Goal: Check status

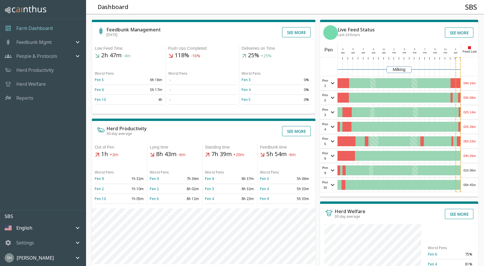
click at [467, 83] on div "04h 16m" at bounding box center [469, 83] width 17 height 14
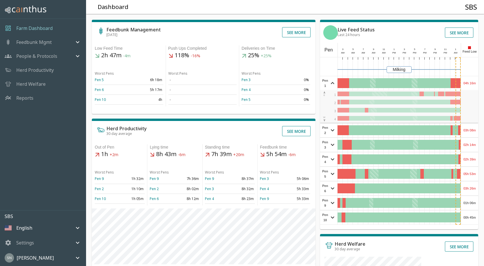
click at [467, 83] on div "04h 16m" at bounding box center [469, 83] width 17 height 14
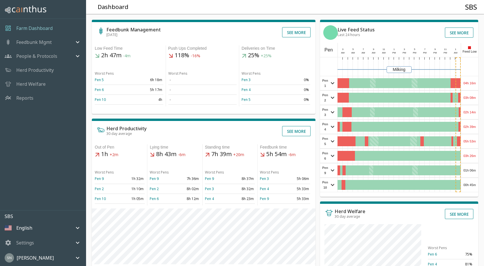
click at [467, 83] on div "04h 16m" at bounding box center [469, 83] width 17 height 14
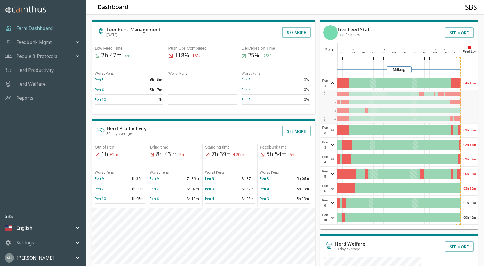
click at [467, 83] on div "04h 16m" at bounding box center [469, 83] width 17 height 14
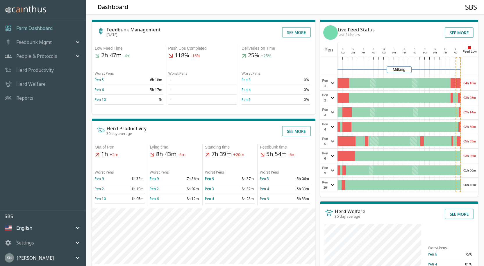
click at [476, 101] on div "03h 08m" at bounding box center [469, 98] width 17 height 14
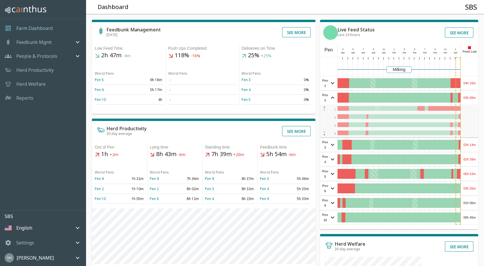
click at [475, 101] on div "03h 08m" at bounding box center [469, 98] width 17 height 14
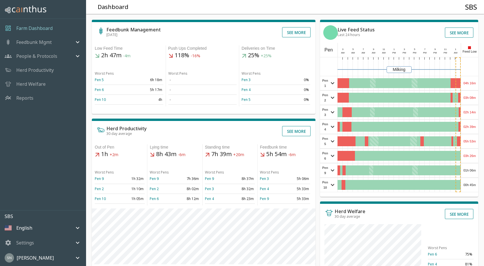
click at [475, 101] on div "03h 08m" at bounding box center [469, 98] width 17 height 14
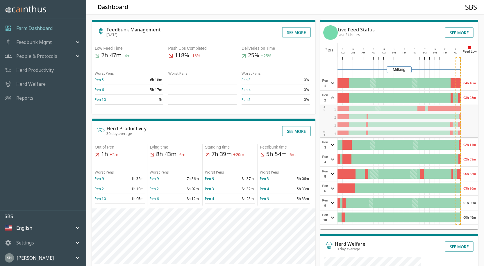
click at [475, 100] on div "03h 08m" at bounding box center [469, 98] width 17 height 14
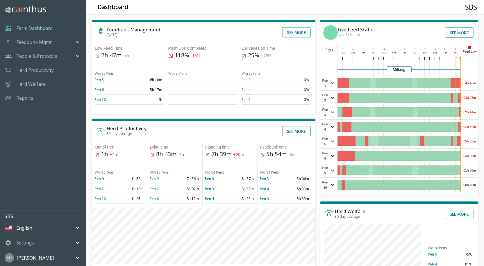
click at [474, 112] on div "02h 14m" at bounding box center [469, 112] width 17 height 14
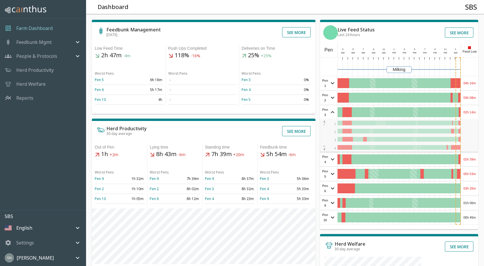
click at [474, 112] on div "02h 14m" at bounding box center [469, 112] width 17 height 14
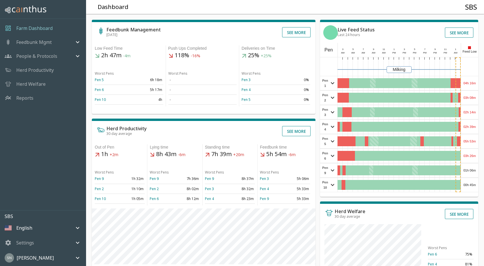
click at [470, 127] on div "02h 39m" at bounding box center [469, 127] width 17 height 14
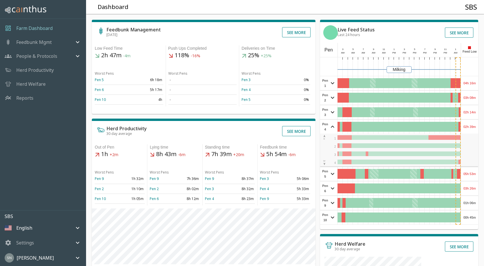
click at [470, 127] on div "02h 39m" at bounding box center [469, 127] width 17 height 14
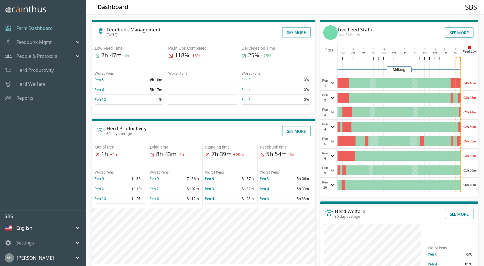
click at [465, 142] on div "05h 53m" at bounding box center [469, 141] width 17 height 14
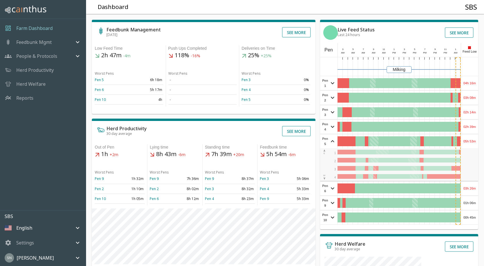
click at [465, 141] on div "05h 53m" at bounding box center [469, 141] width 17 height 14
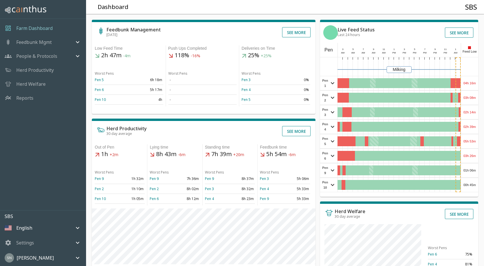
click at [469, 156] on div "03h 26m" at bounding box center [469, 156] width 17 height 14
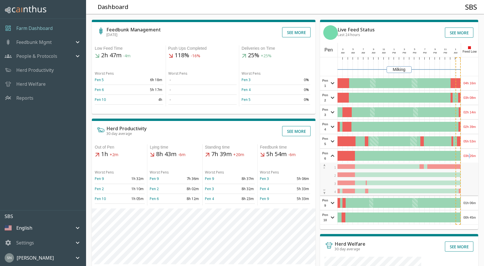
click at [469, 156] on div "03h 26m" at bounding box center [469, 156] width 17 height 14
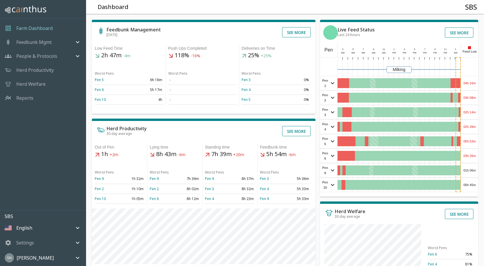
click at [470, 172] on div "01h 06m" at bounding box center [469, 170] width 17 height 14
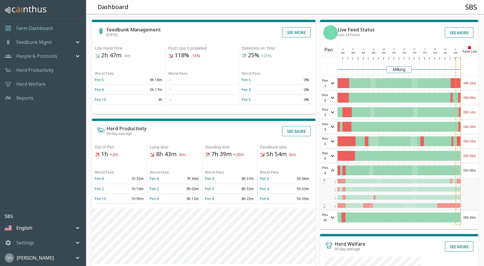
click at [470, 172] on div "01h 06m" at bounding box center [469, 170] width 17 height 14
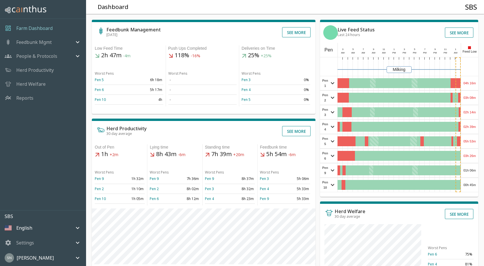
click at [472, 185] on div "00h 45m" at bounding box center [469, 185] width 17 height 14
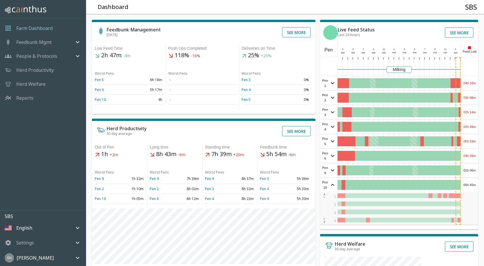
click at [472, 185] on div "00h 45m" at bounding box center [469, 185] width 17 height 14
